Goal: Navigation & Orientation: Go to known website

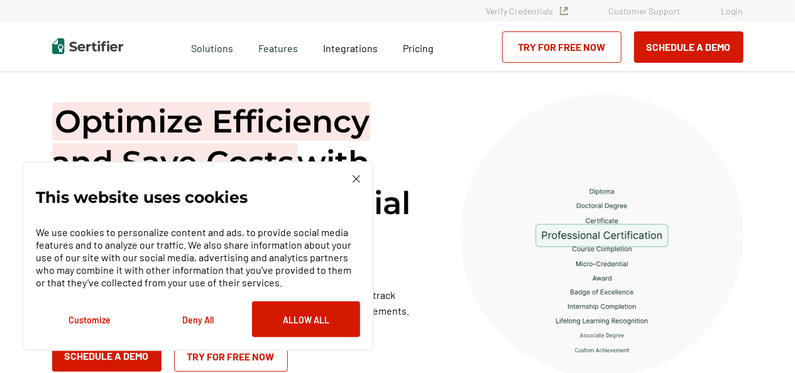
click at [732, 14] on link "Login" at bounding box center [733, 11] width 22 height 11
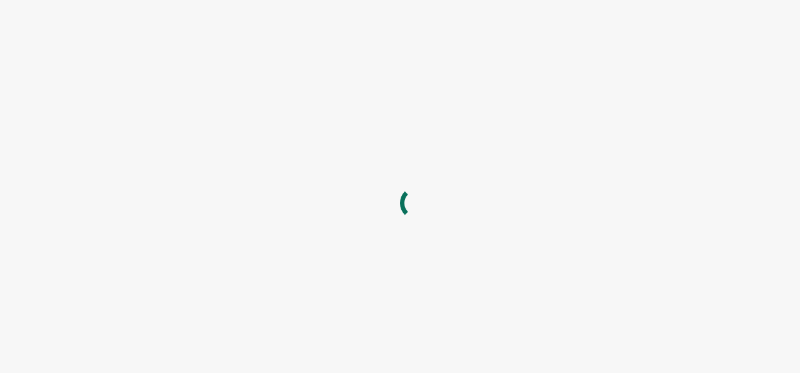
type input "[EMAIL_ADDRESS][DOMAIN_NAME]"
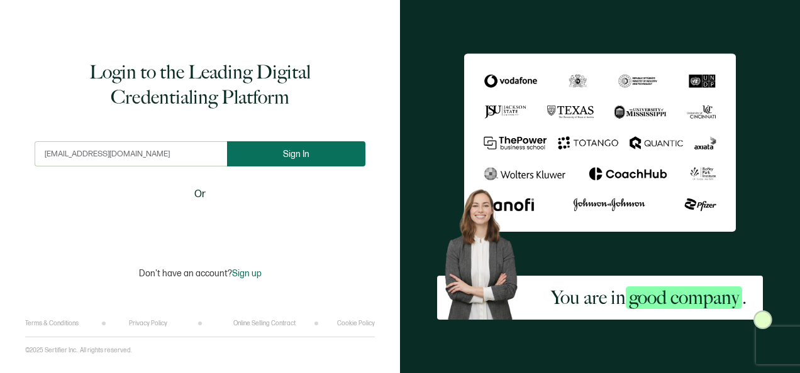
click at [306, 151] on span "Sign In" at bounding box center [296, 154] width 26 height 9
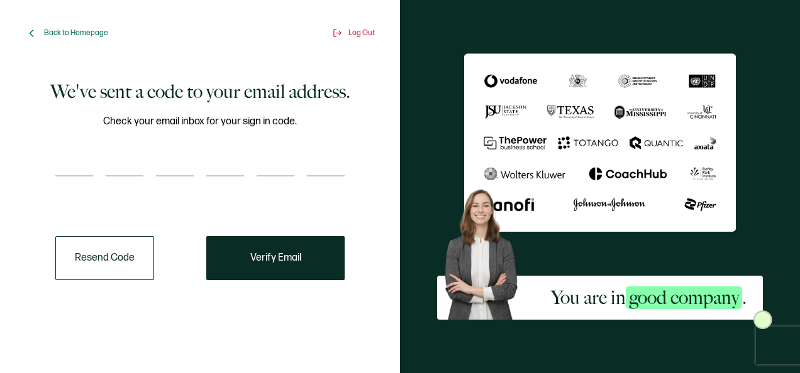
click at [54, 157] on div "We've sent a code to your email address. Check your email inbox for your sign i…" at bounding box center [200, 179] width 331 height 215
click at [68, 155] on input "number" at bounding box center [74, 164] width 38 height 25
type input "8"
type input "7"
type input "9"
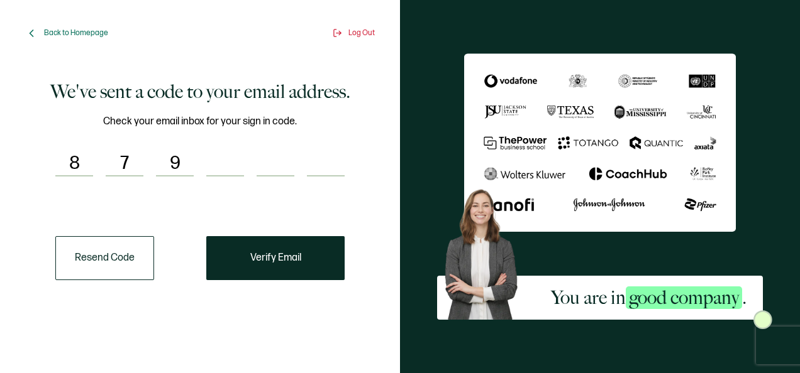
type input "8"
type input "4"
type input "6"
